Goal: Task Accomplishment & Management: Manage account settings

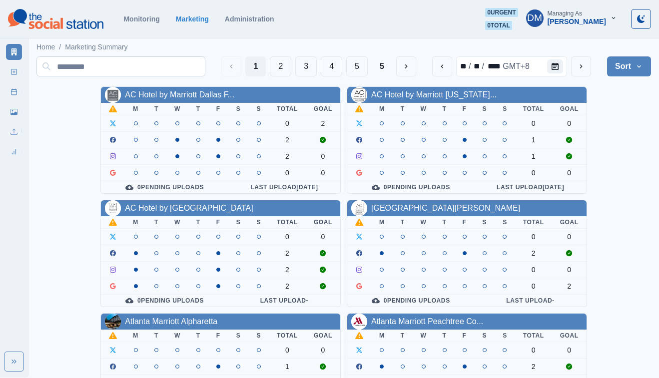
click at [131, 62] on input at bounding box center [120, 66] width 169 height 20
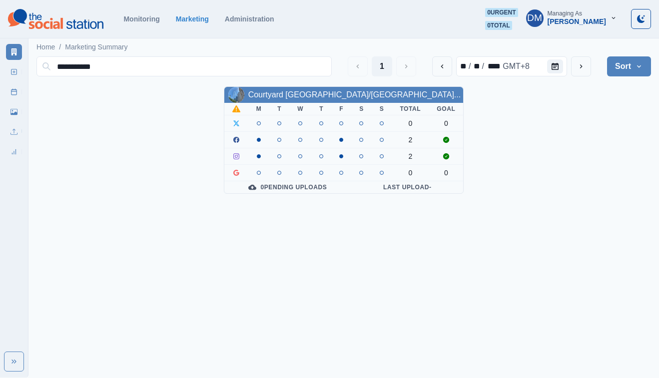
type input "**********"
click at [311, 91] on div "Courtyard [GEOGRAPHIC_DATA]/[GEOGRAPHIC_DATA]..." at bounding box center [354, 95] width 213 height 12
click at [310, 90] on link "Courtyard [GEOGRAPHIC_DATA]/[GEOGRAPHIC_DATA]..." at bounding box center [354, 94] width 213 height 8
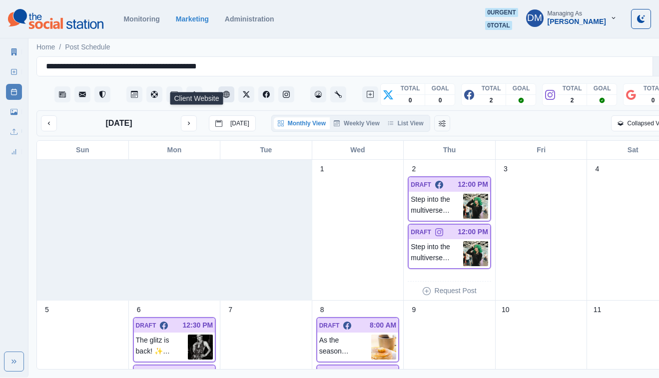
click at [223, 91] on icon "Client Website" at bounding box center [226, 94] width 7 height 7
click at [16, 104] on link "Media Library" at bounding box center [14, 112] width 16 height 16
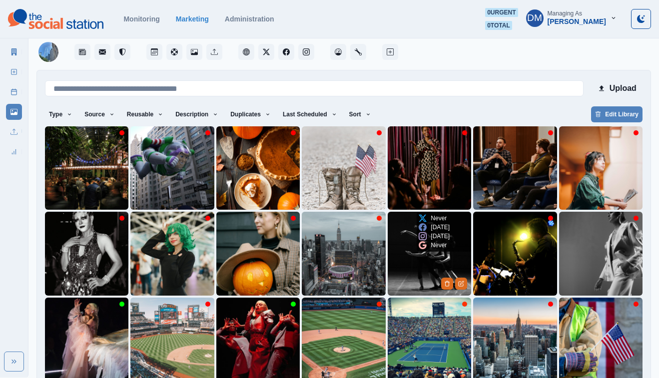
scroll to position [49, 0]
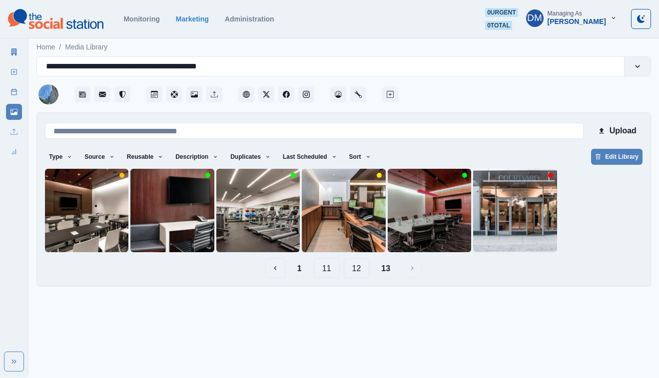
scroll to position [0, 0]
click at [354, 258] on button "12" at bounding box center [357, 268] width 26 height 20
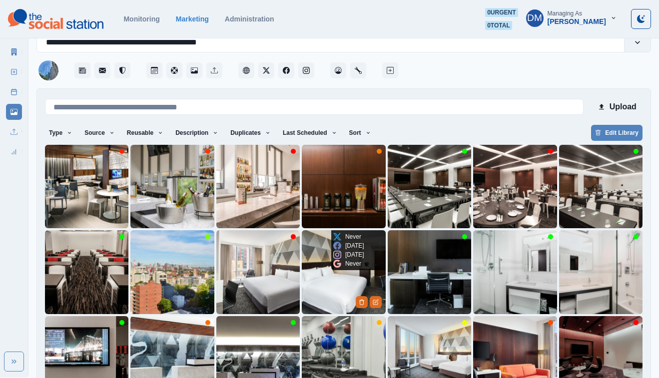
scroll to position [49, 0]
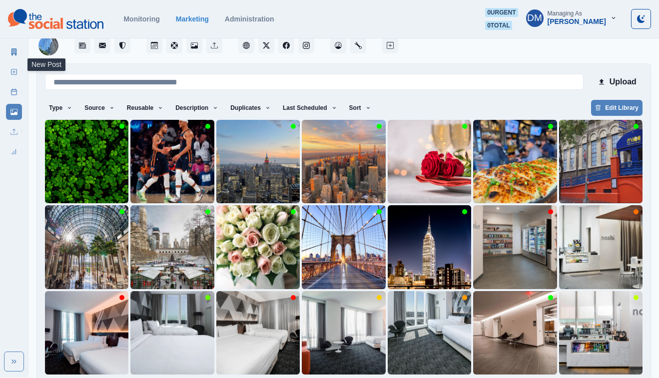
click at [17, 64] on link "New Post" at bounding box center [14, 72] width 16 height 16
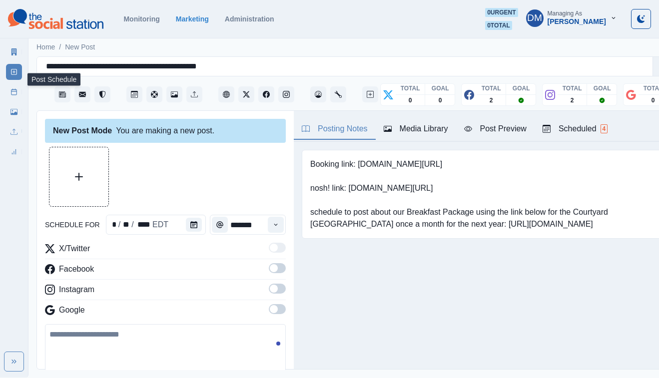
click at [17, 84] on link "Post Schedule" at bounding box center [14, 92] width 16 height 16
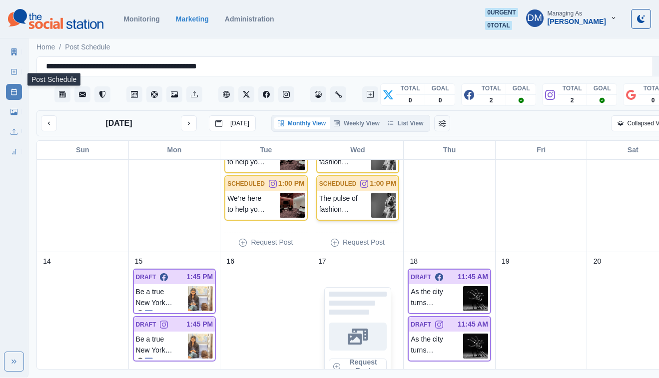
scroll to position [191, 0]
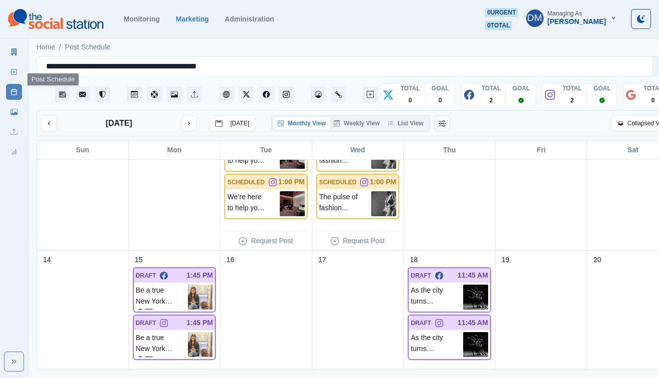
click at [655, 209] on main "**********" at bounding box center [357, 207] width 659 height 342
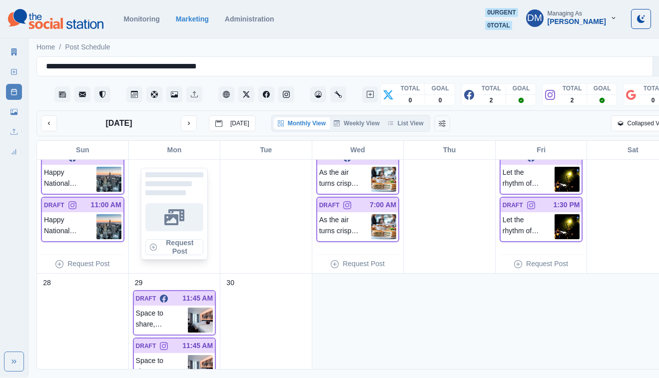
scroll to position [495, 0]
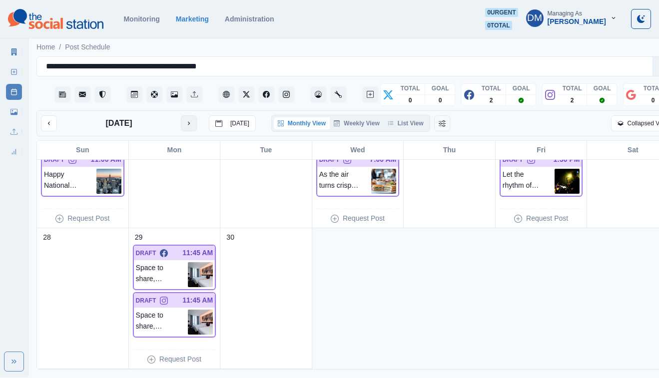
click at [188, 122] on icon "next month" at bounding box center [189, 123] width 2 height 3
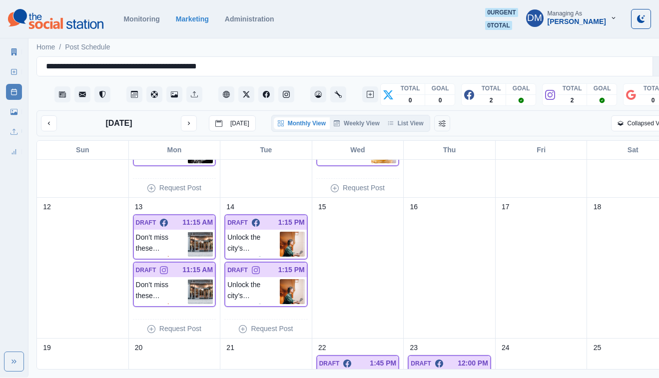
scroll to position [244, 0]
click at [46, 120] on icon "previous month" at bounding box center [48, 123] width 7 height 7
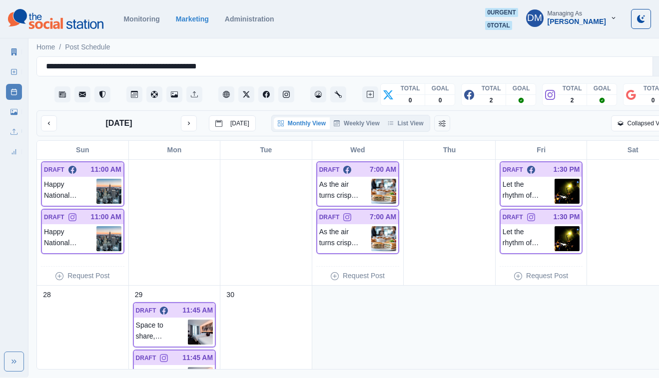
scroll to position [495, 0]
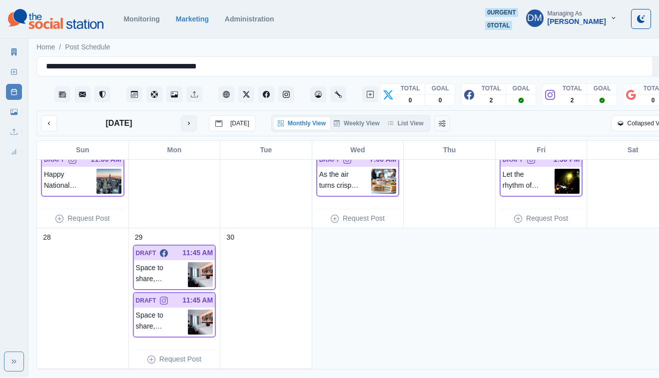
click at [181, 115] on button "next month" at bounding box center [189, 123] width 16 height 16
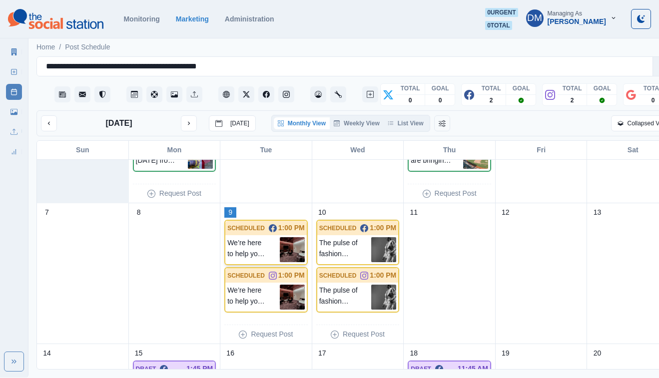
scroll to position [99, 0]
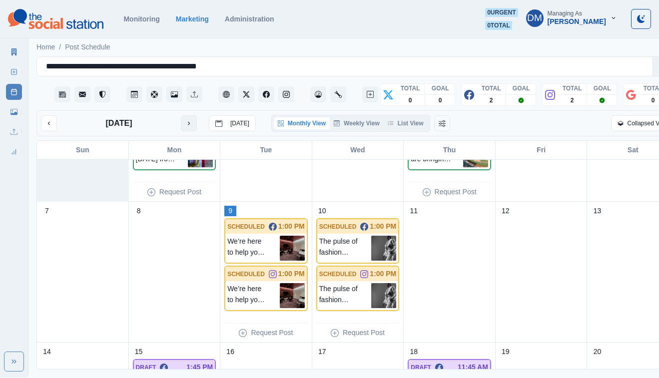
click at [181, 115] on button "next month" at bounding box center [189, 123] width 16 height 16
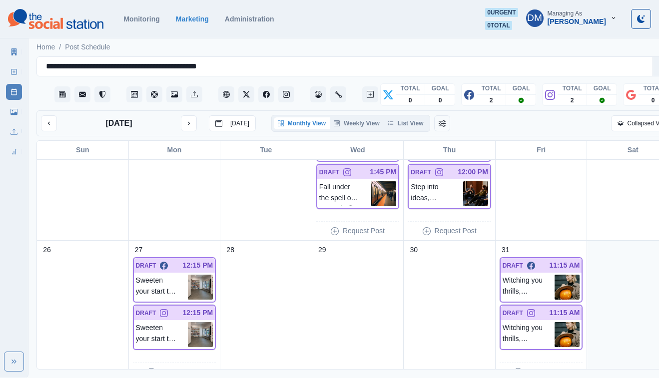
scroll to position [485, 0]
